Goal: Check status: Check status

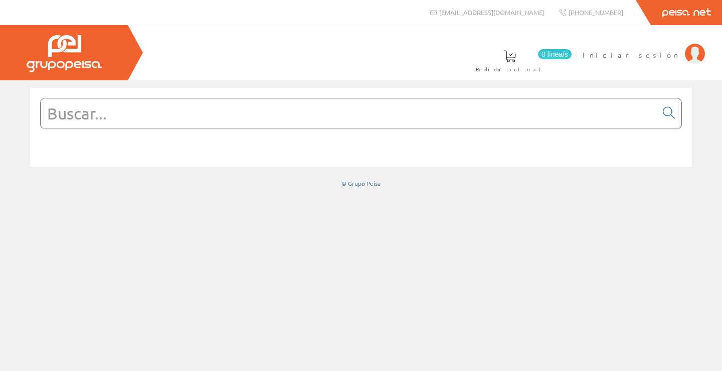
click at [665, 52] on span "Iniciar sesión" at bounding box center [631, 55] width 97 height 10
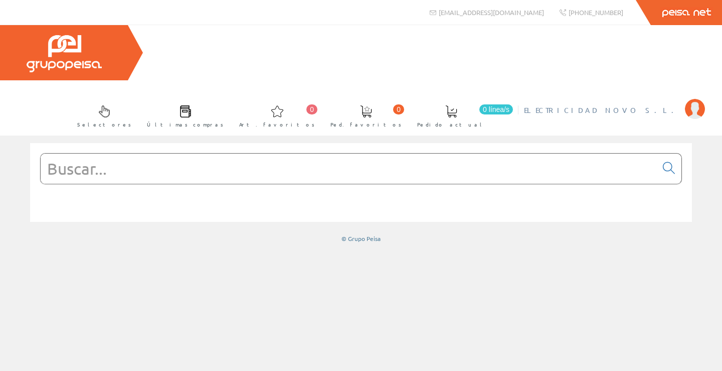
click at [618, 105] on span "ELECTRICIDAD NOVO S.L." at bounding box center [602, 110] width 156 height 10
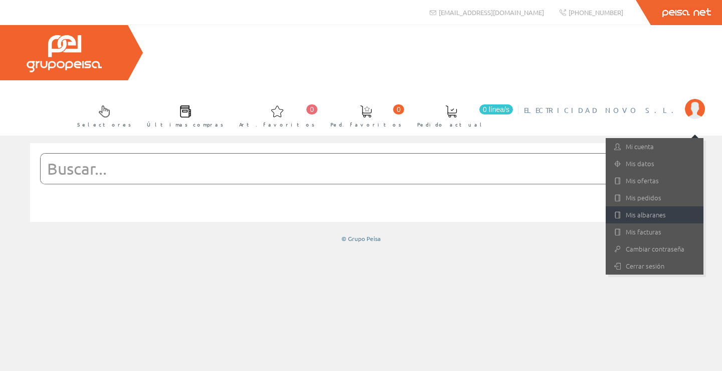
click at [648, 206] on link "Mis albaranes" at bounding box center [655, 214] width 98 height 17
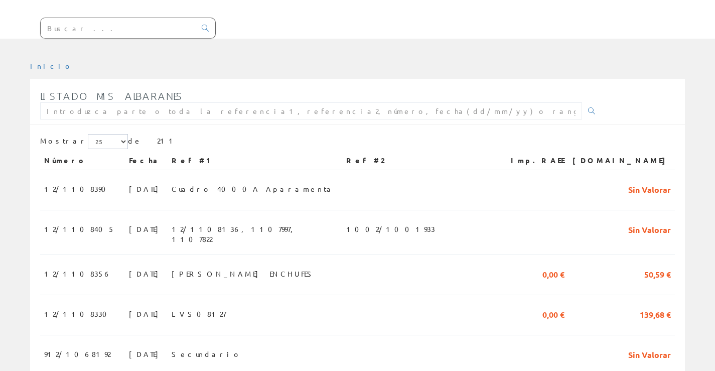
scroll to position [151, 0]
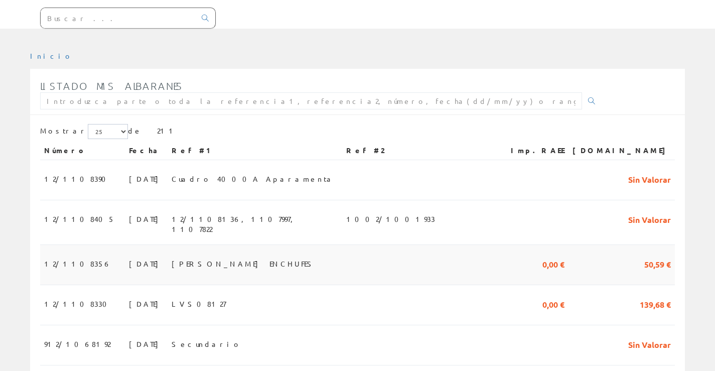
click at [54, 255] on span "12/1108356" at bounding box center [77, 263] width 67 height 17
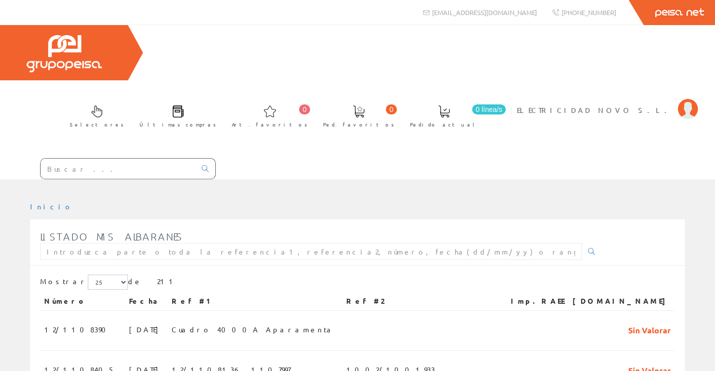
scroll to position [151, 0]
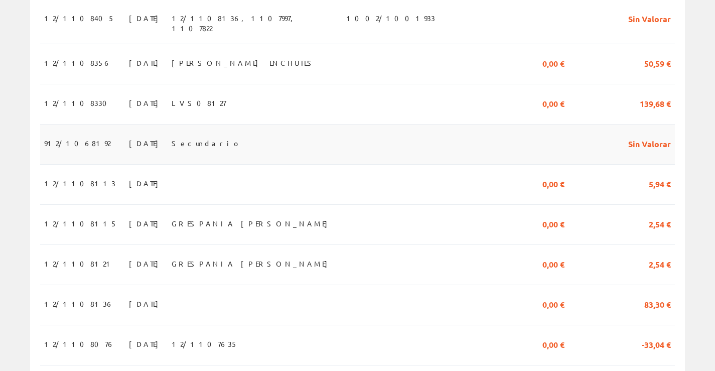
scroll to position [401, 0]
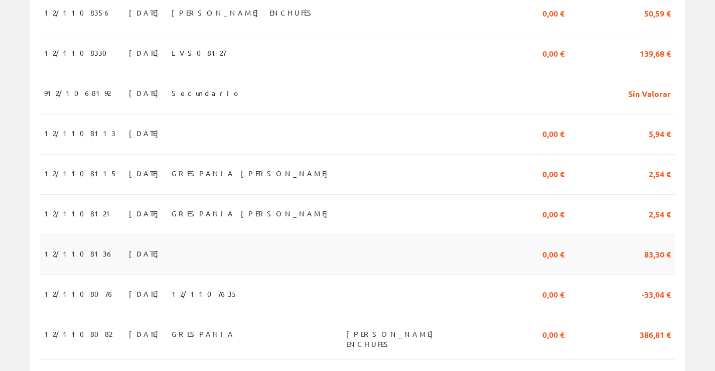
click at [55, 245] on span "12/1108136" at bounding box center [79, 253] width 70 height 17
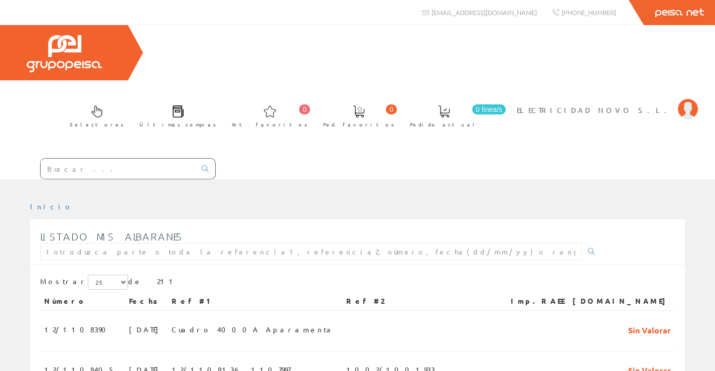
scroll to position [401, 0]
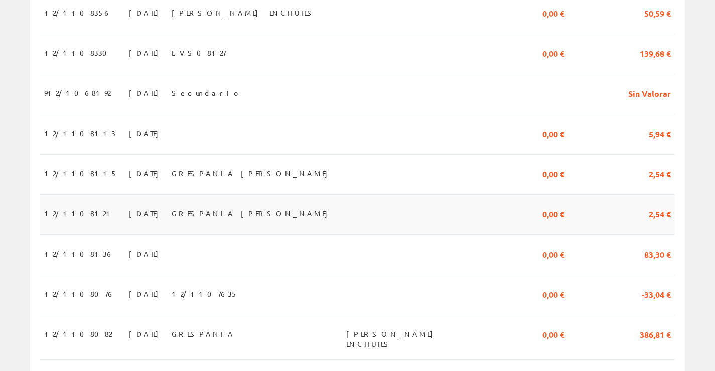
click at [53, 205] on span "12/1108121" at bounding box center [79, 213] width 70 height 17
